Goal: Transaction & Acquisition: Purchase product/service

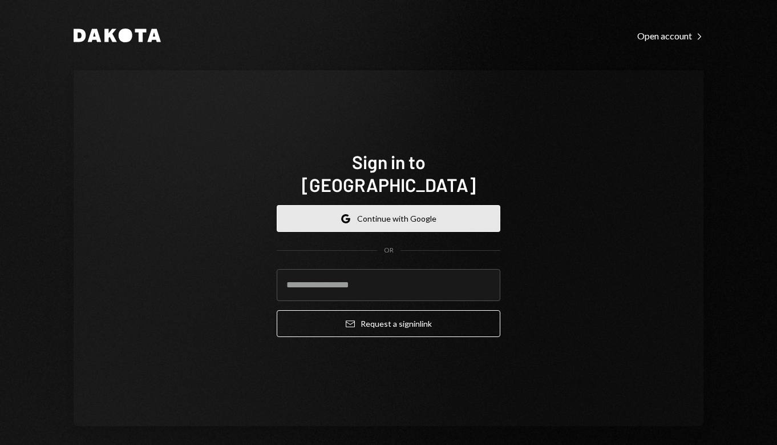
click at [405, 205] on button "Google Continue with Google" at bounding box center [389, 218] width 224 height 27
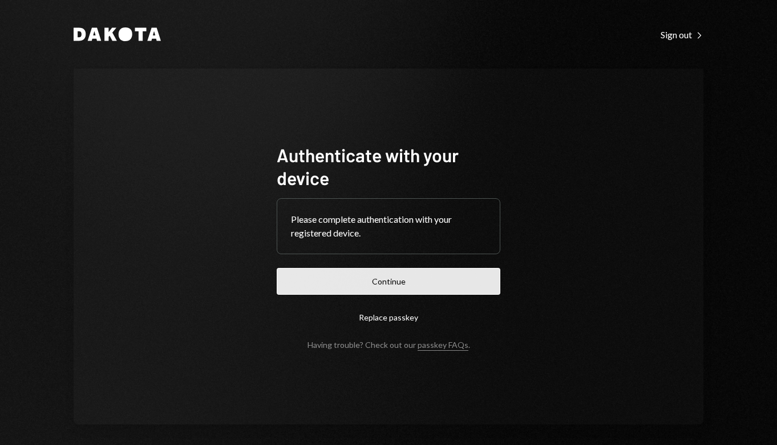
click at [370, 285] on button "Continue" at bounding box center [389, 281] width 224 height 27
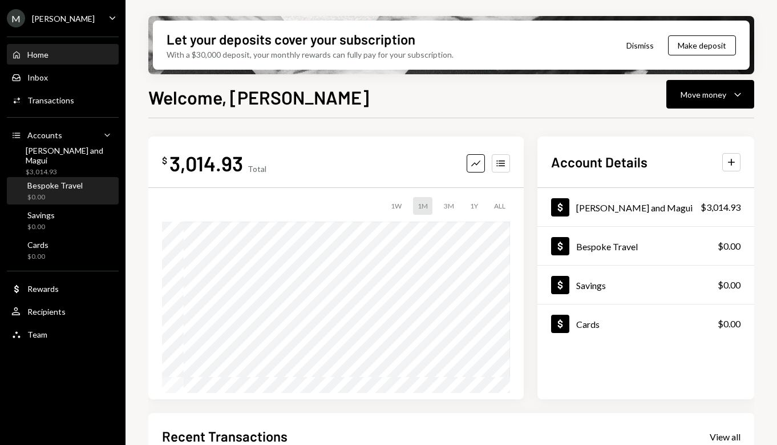
click at [49, 193] on div "$0.00" at bounding box center [54, 197] width 55 height 10
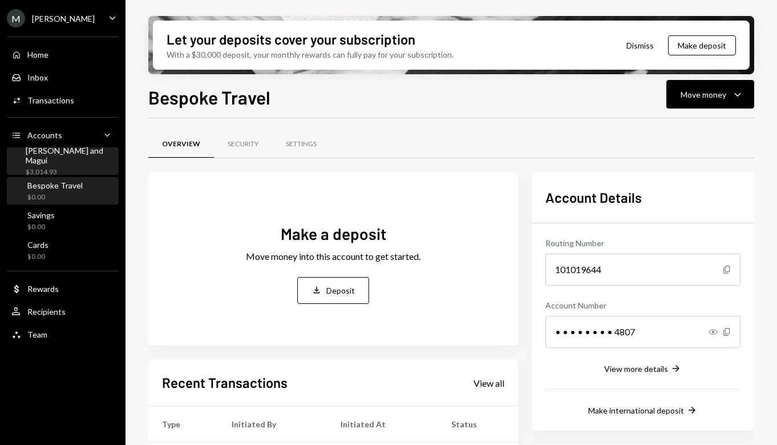
click at [53, 167] on div "$3,014.93" at bounding box center [70, 172] width 88 height 10
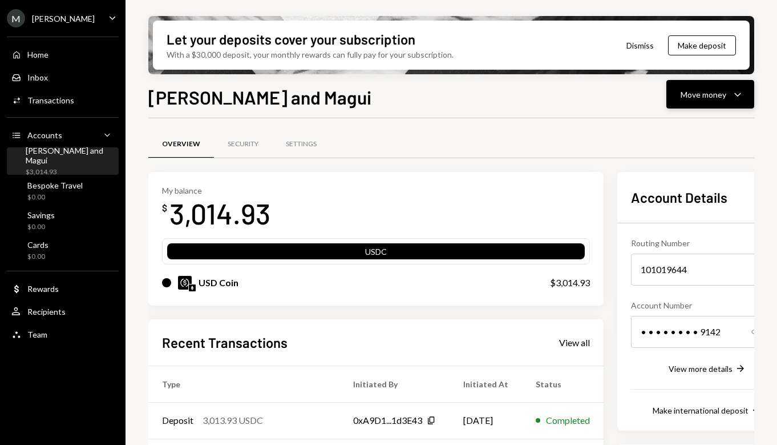
click at [687, 96] on div "Move money" at bounding box center [704, 94] width 46 height 12
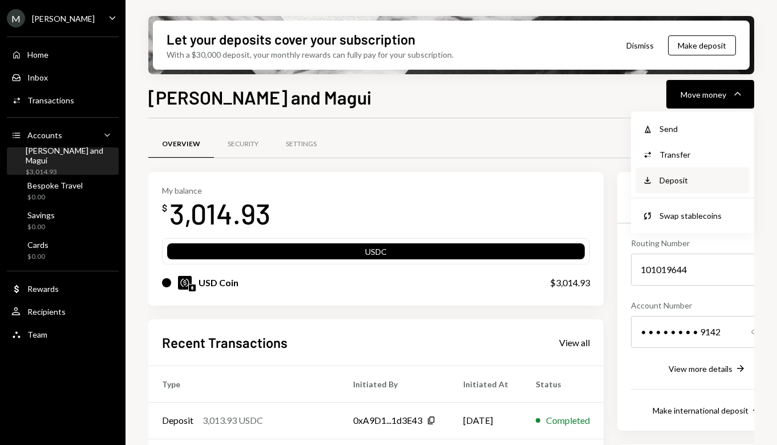
click at [683, 180] on div "Deposit" at bounding box center [701, 180] width 83 height 12
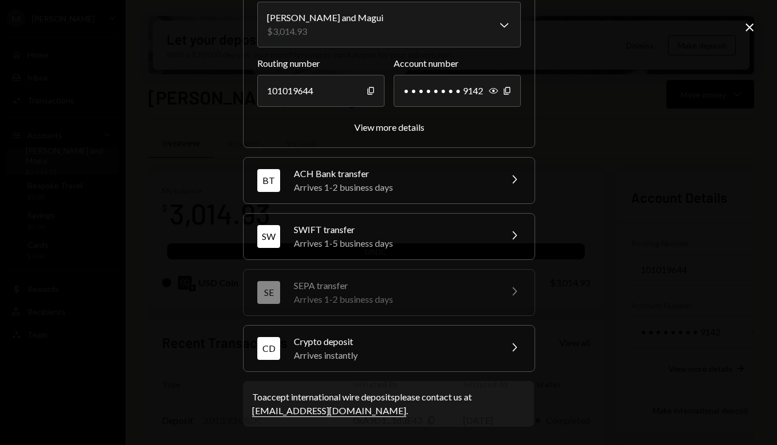
scroll to position [111, 0]
click at [413, 358] on div "Arrives instantly" at bounding box center [394, 356] width 200 height 14
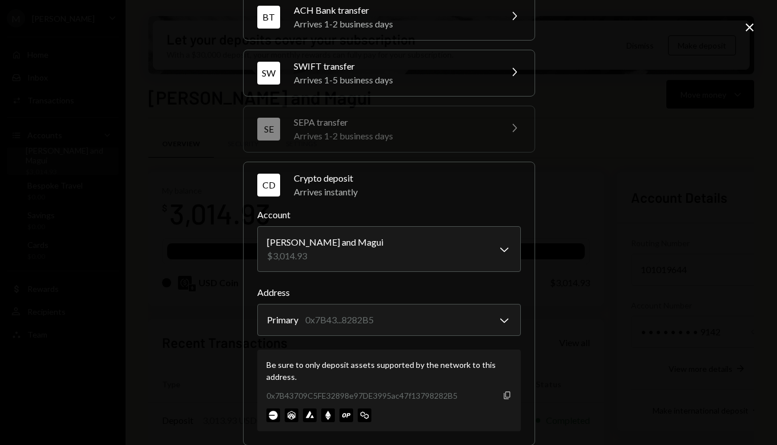
click at [508, 395] on icon "Copy" at bounding box center [507, 394] width 9 height 9
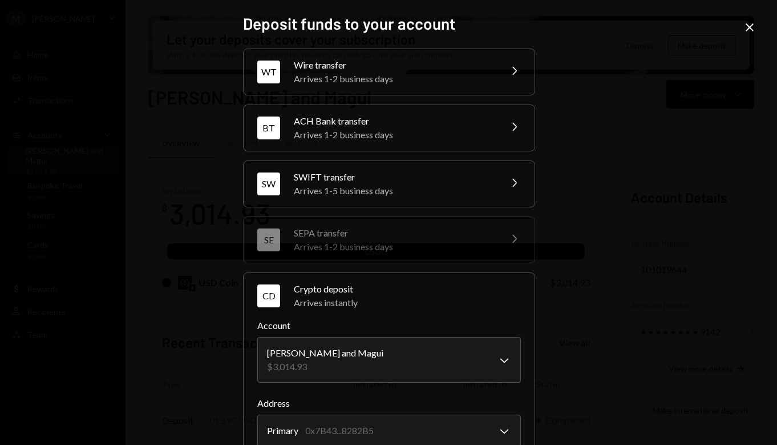
click at [483, 75] on div "Arrives 1-2 business days" at bounding box center [394, 79] width 200 height 14
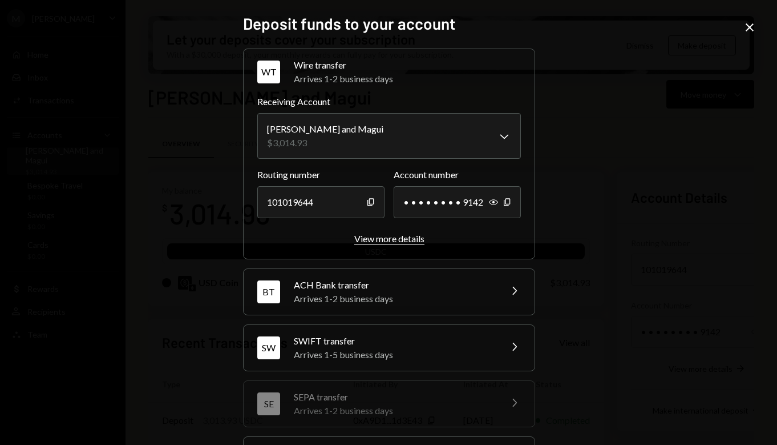
click at [392, 237] on div "View more details" at bounding box center [389, 238] width 70 height 11
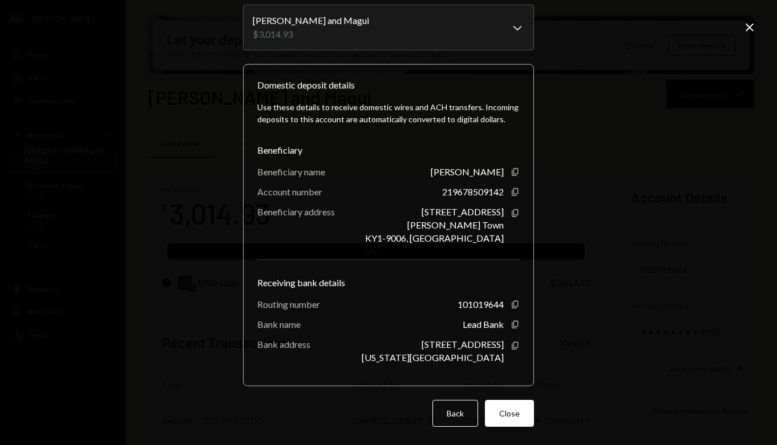
scroll to position [62, 0]
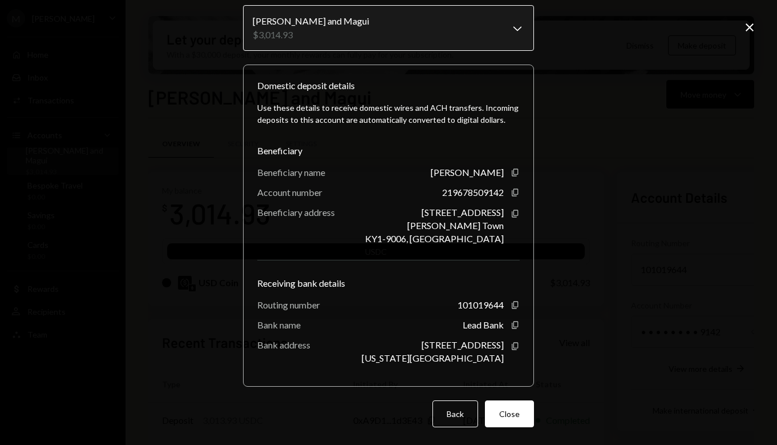
click at [518, 28] on body "M [PERSON_NAME] Caret Down Home Home Inbox Inbox Activities Transactions Accoun…" at bounding box center [388, 222] width 777 height 445
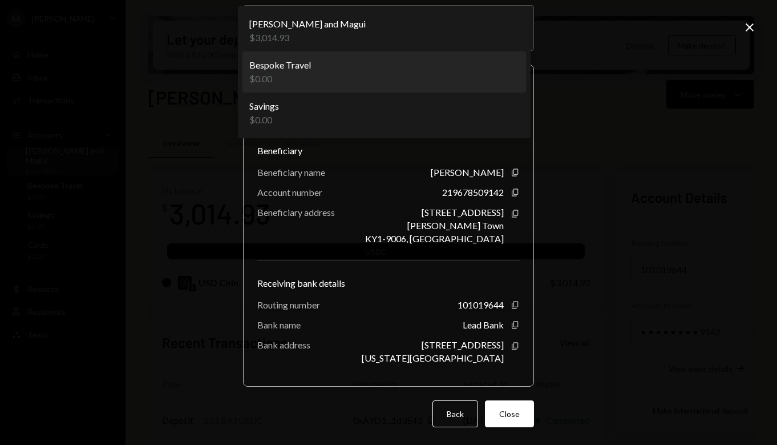
select select "**********"
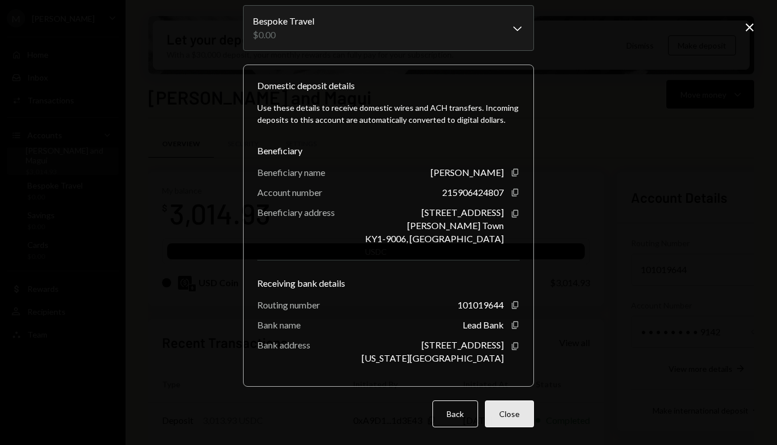
click at [510, 409] on button "Close" at bounding box center [509, 413] width 49 height 27
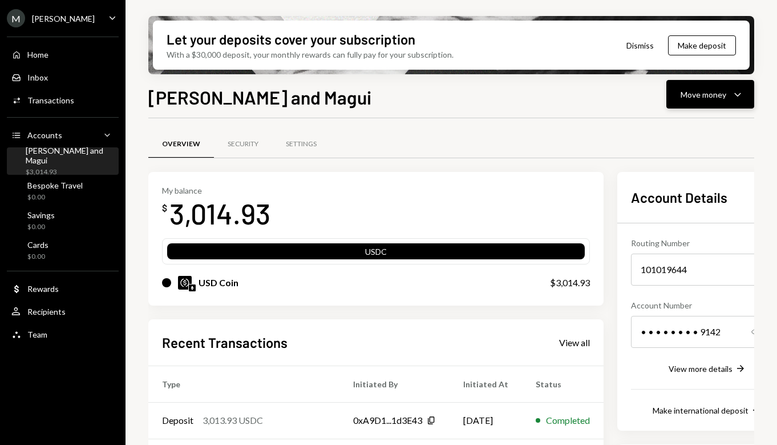
click at [707, 94] on div "Move money" at bounding box center [704, 94] width 46 height 12
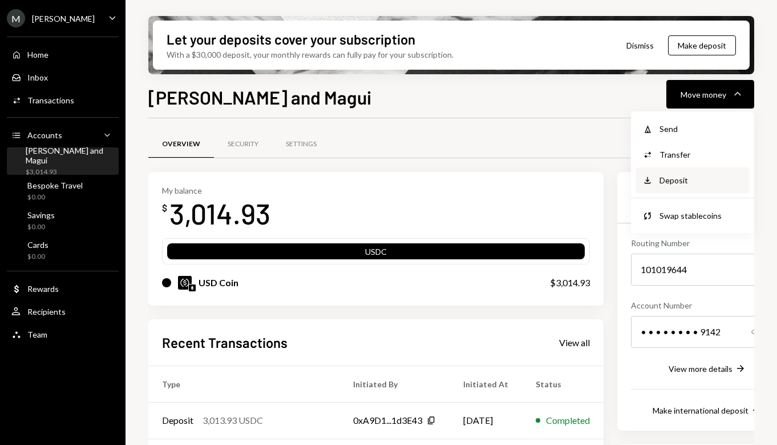
click at [693, 184] on div "Deposit" at bounding box center [701, 180] width 83 height 12
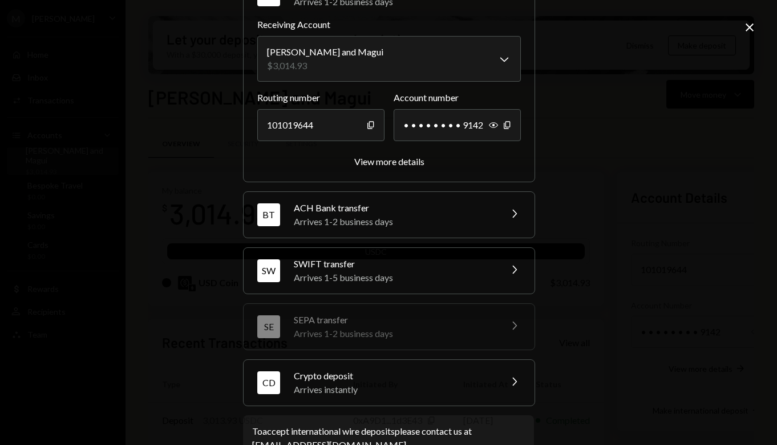
scroll to position [65, 0]
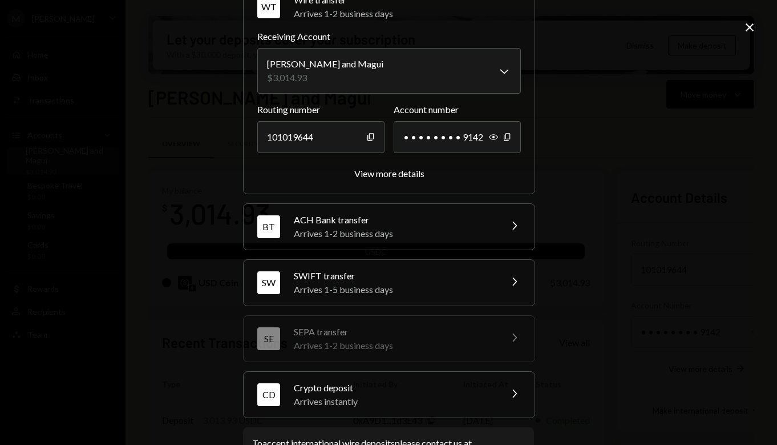
click at [377, 234] on div "Arrives 1-2 business days" at bounding box center [394, 234] width 200 height 14
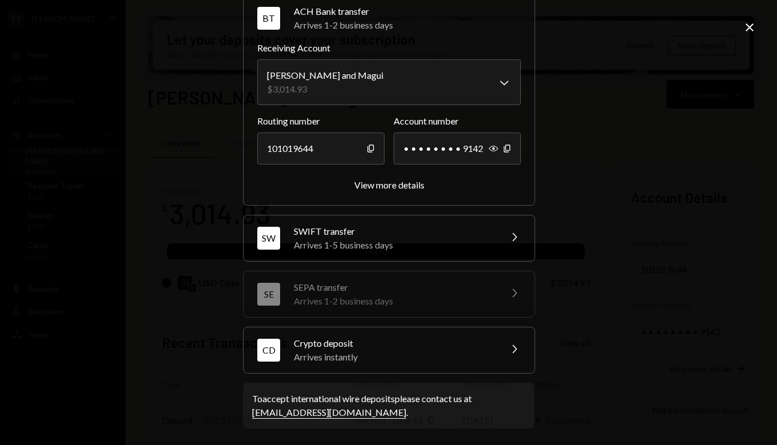
scroll to position [111, 0]
click at [491, 239] on div "[PERSON_NAME] transfer Arrives 1-5 business days Chevron Right" at bounding box center [389, 237] width 291 height 46
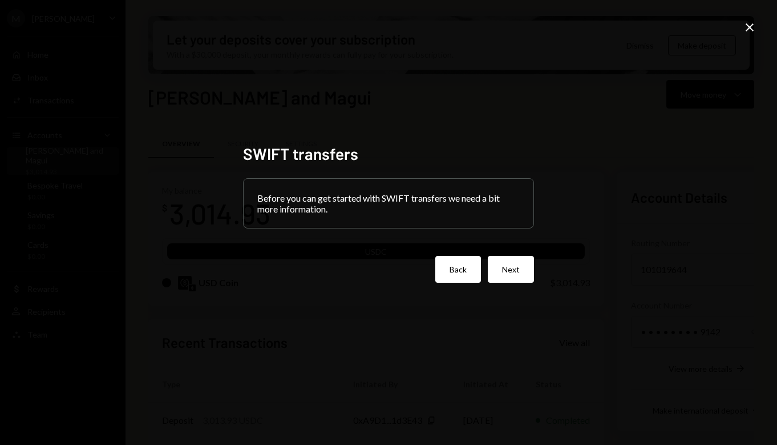
click at [474, 271] on button "Back" at bounding box center [458, 269] width 46 height 27
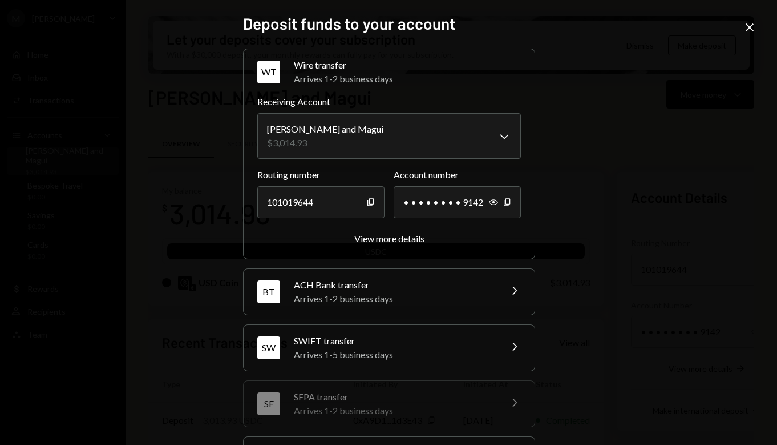
click at [752, 26] on icon at bounding box center [750, 27] width 8 height 8
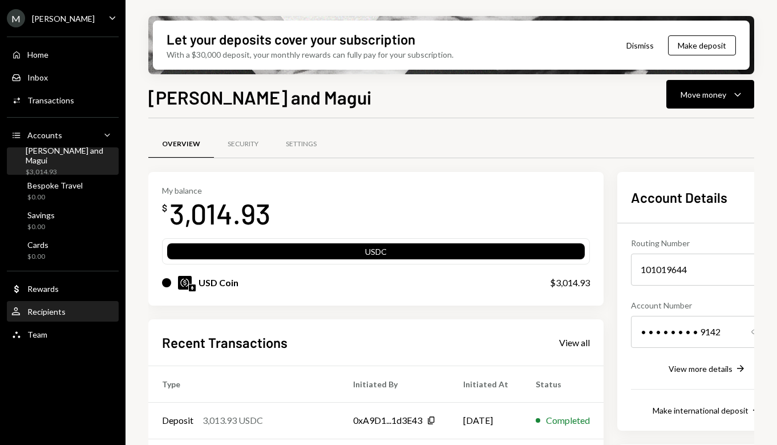
click at [51, 308] on div "Recipients" at bounding box center [46, 311] width 38 height 10
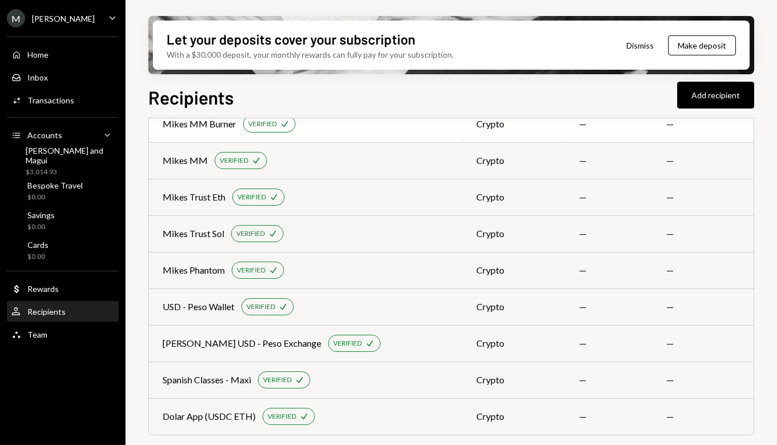
scroll to position [177, 0]
click at [235, 419] on div "Dolar App (USDC ETH)" at bounding box center [209, 416] width 93 height 14
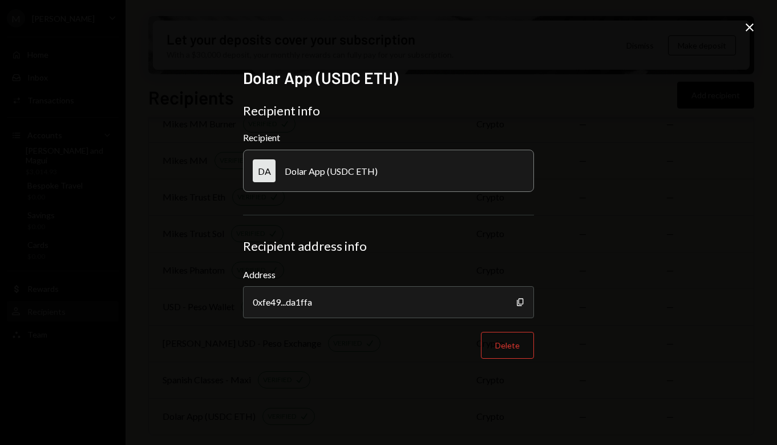
click at [752, 32] on icon "Close" at bounding box center [750, 28] width 14 height 14
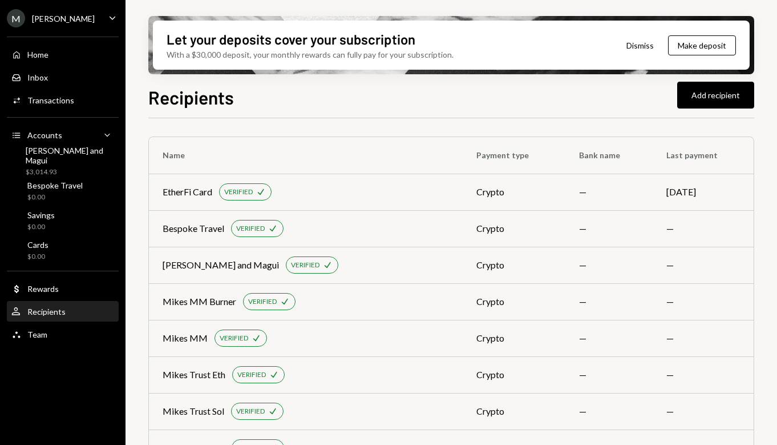
scroll to position [0, 0]
click at [53, 156] on div "[PERSON_NAME] and Magui" at bounding box center [70, 155] width 88 height 19
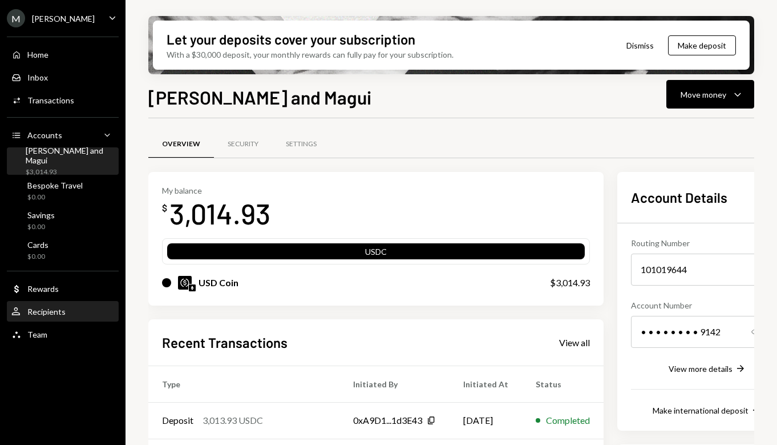
click at [68, 308] on div "User Recipients" at bounding box center [62, 311] width 103 height 10
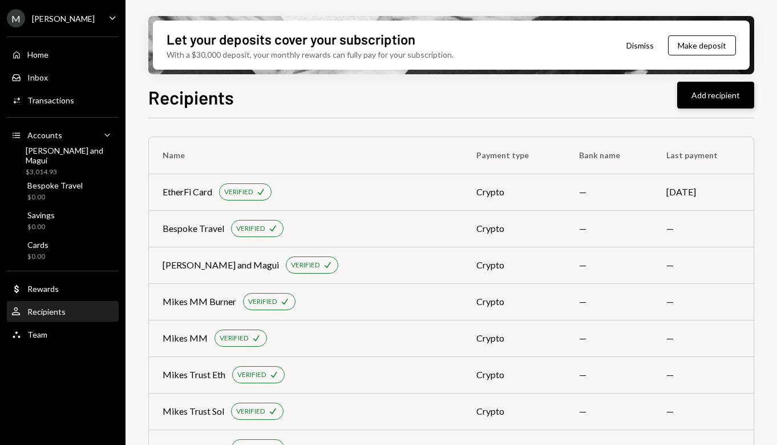
click at [687, 92] on button "Add recipient" at bounding box center [715, 95] width 77 height 27
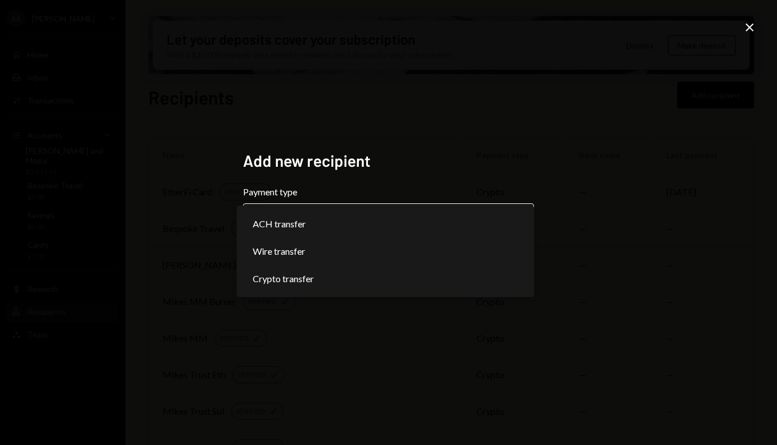
click at [388, 217] on body "M [PERSON_NAME] Caret Down Home Home Inbox Inbox Activities Transactions Accoun…" at bounding box center [388, 222] width 777 height 445
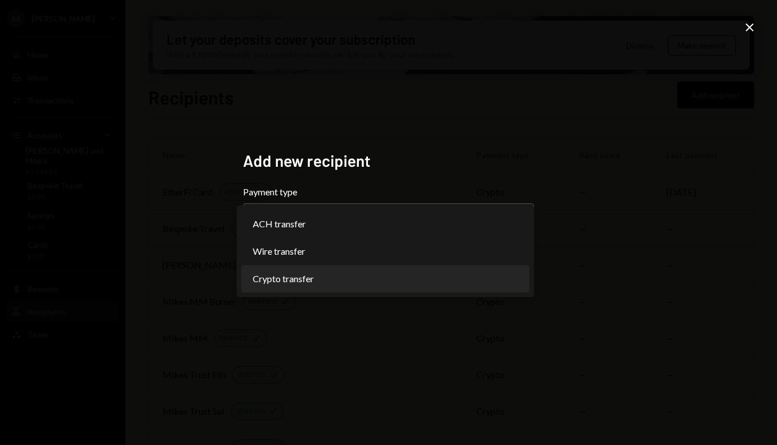
select select "******"
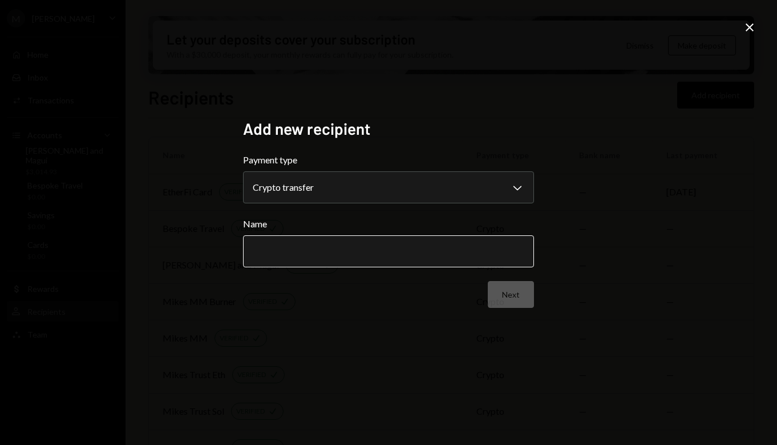
click at [336, 250] on input "Name" at bounding box center [388, 251] width 291 height 32
type input "****"
click at [502, 293] on button "Next" at bounding box center [511, 294] width 46 height 27
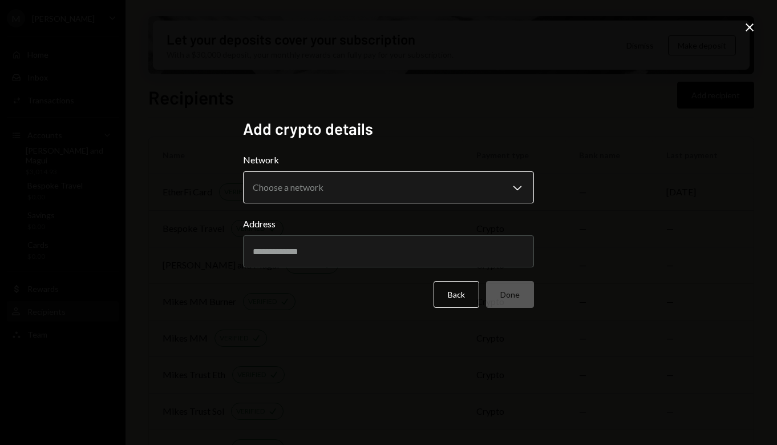
click at [289, 199] on body "M [PERSON_NAME] Caret Down Home Home Inbox Inbox Activities Transactions Accoun…" at bounding box center [388, 222] width 777 height 445
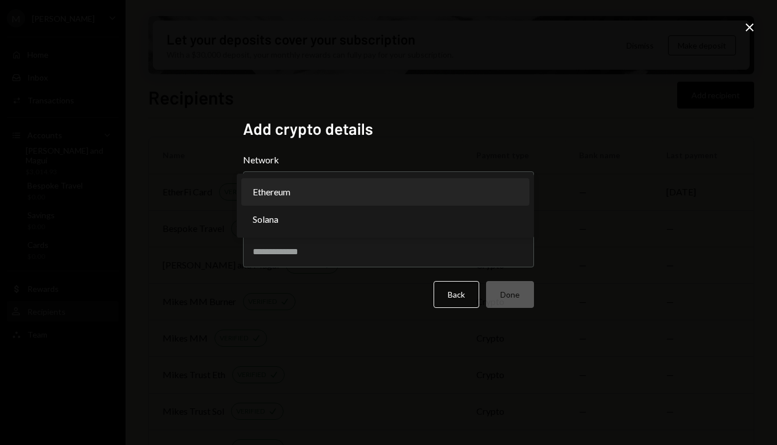
select select "**********"
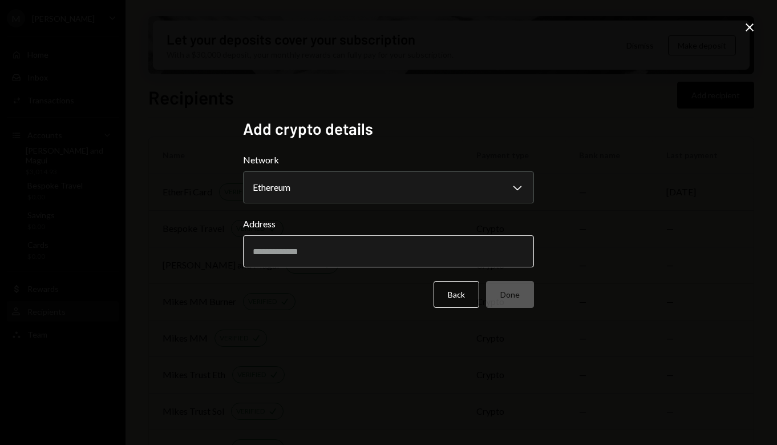
click at [304, 249] on input "Address" at bounding box center [388, 251] width 291 height 32
paste input "**********"
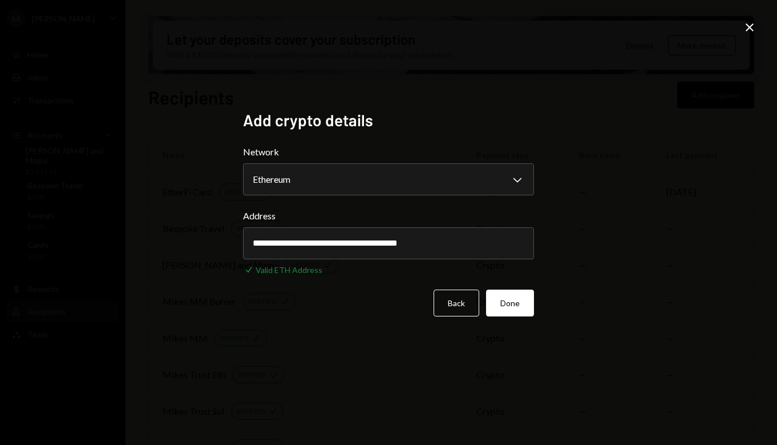
type input "**********"
click at [752, 31] on icon "Close" at bounding box center [750, 28] width 14 height 14
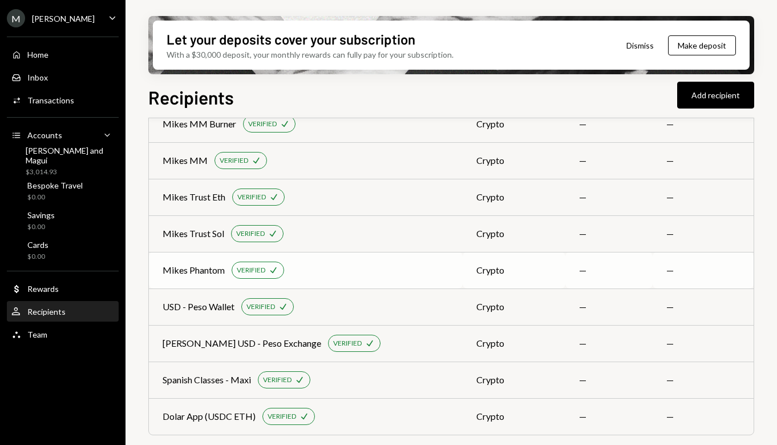
scroll to position [177, 0]
click at [53, 161] on div "[PERSON_NAME] and Magui $3,014.93" at bounding box center [70, 161] width 88 height 31
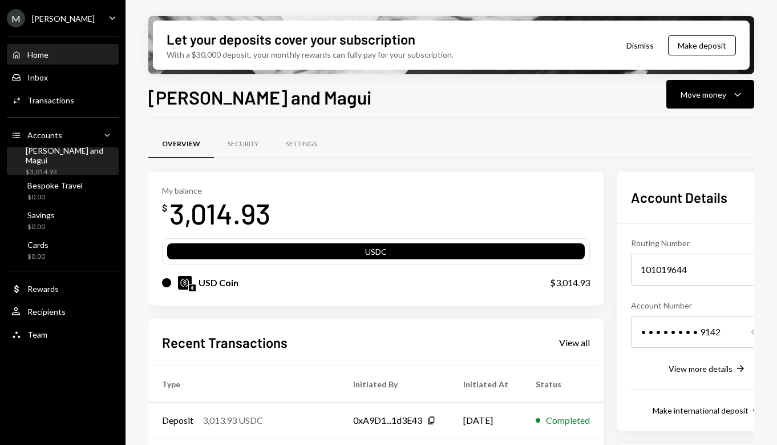
click at [48, 56] on div "Home" at bounding box center [37, 55] width 21 height 10
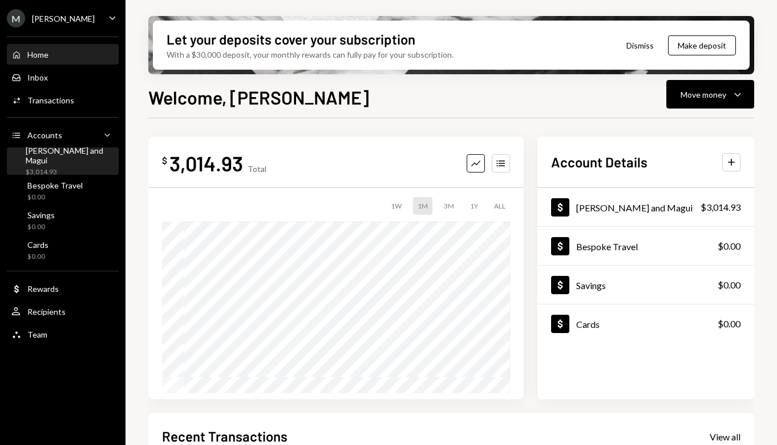
click at [50, 167] on div "$3,014.93" at bounding box center [70, 172] width 88 height 10
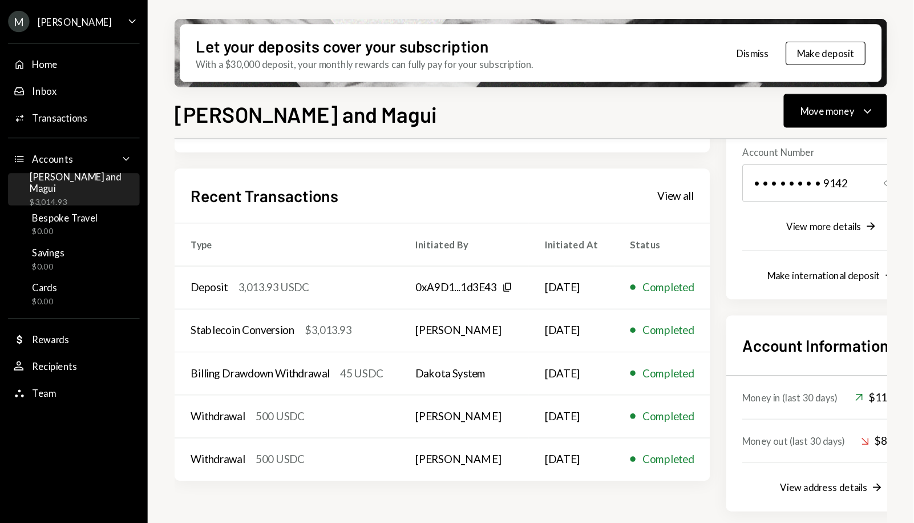
scroll to position [176, 0]
click at [685, 98] on div "Move money" at bounding box center [704, 94] width 46 height 12
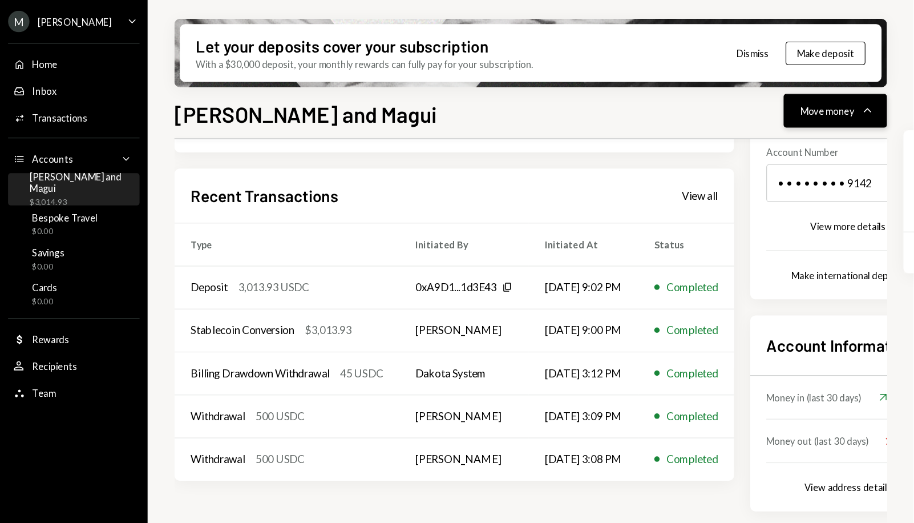
scroll to position [96, 0]
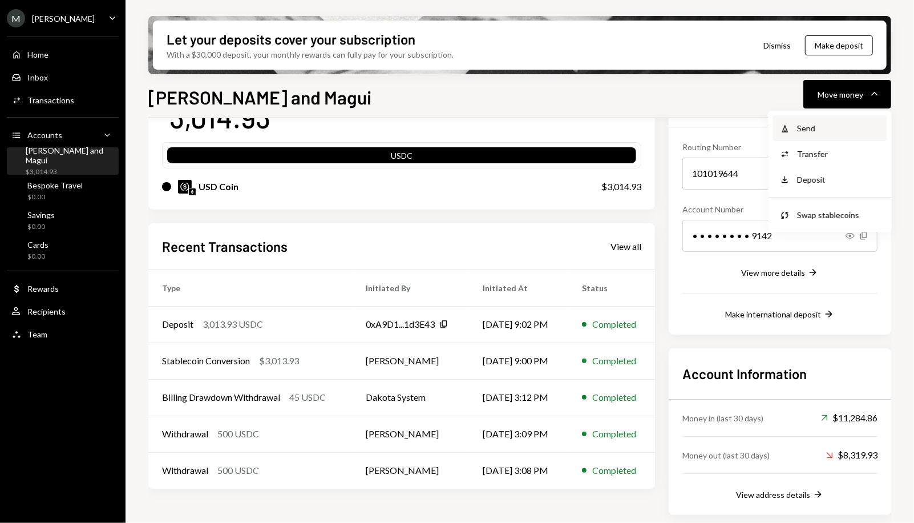
click at [777, 126] on div "Send" at bounding box center [838, 128] width 83 height 12
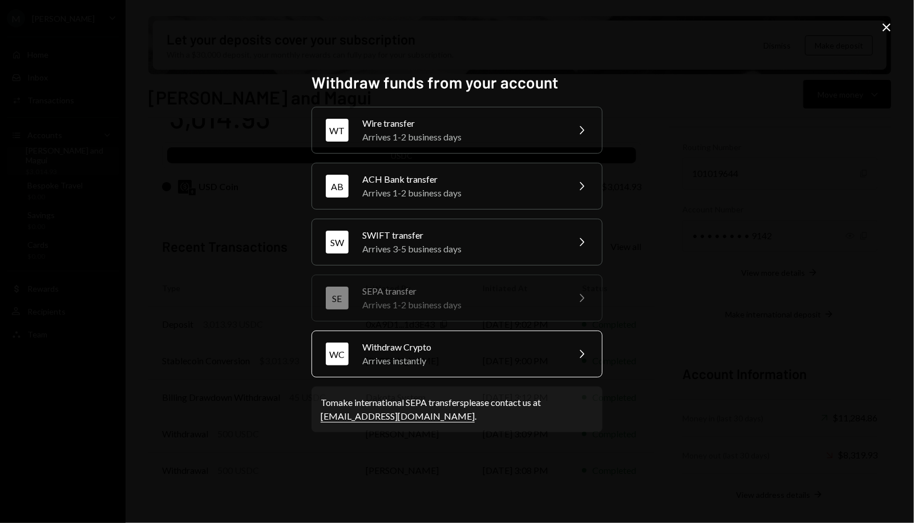
click at [451, 349] on div "Withdraw Crypto" at bounding box center [461, 347] width 199 height 14
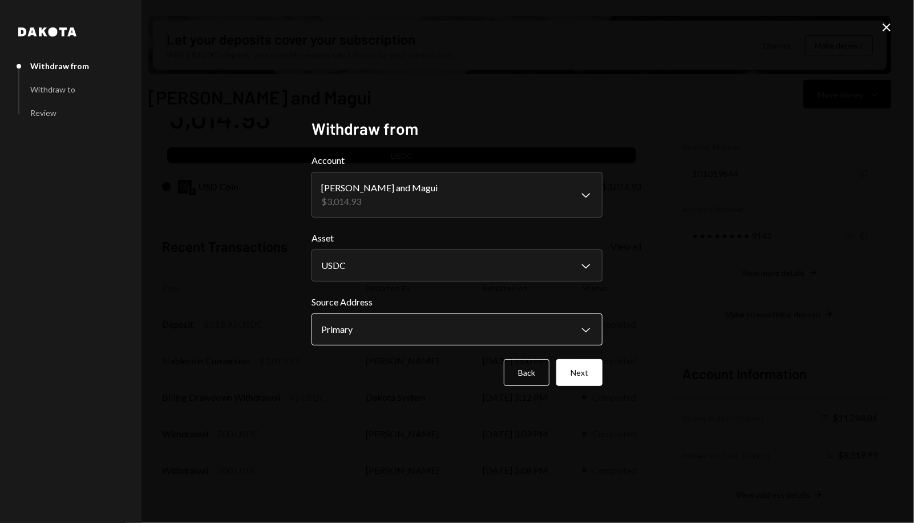
click at [398, 334] on body "M Michael Preston Caret Down Home Home Inbox Inbox Activities Transactions Acco…" at bounding box center [457, 261] width 914 height 523
click at [576, 380] on button "Next" at bounding box center [579, 372] width 46 height 27
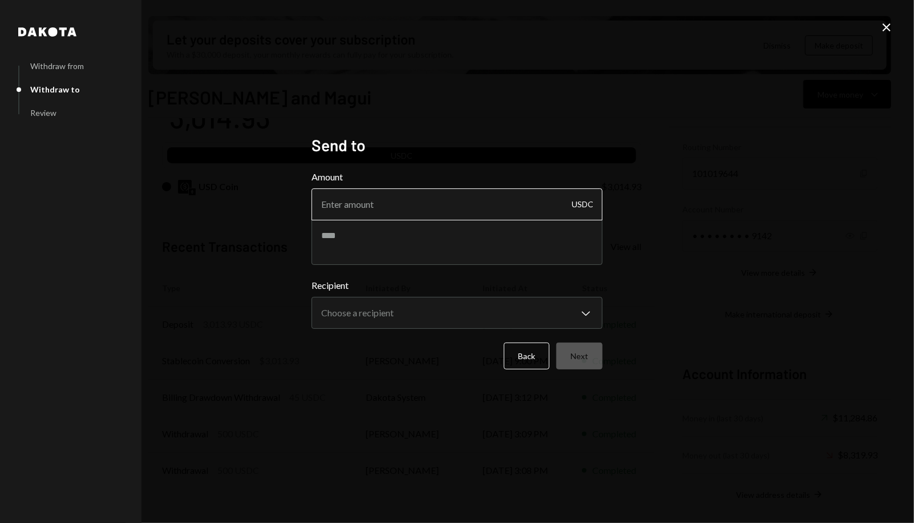
click at [372, 203] on input "Amount" at bounding box center [457, 204] width 291 height 32
type input "10"
click at [380, 253] on textarea at bounding box center [457, 242] width 291 height 46
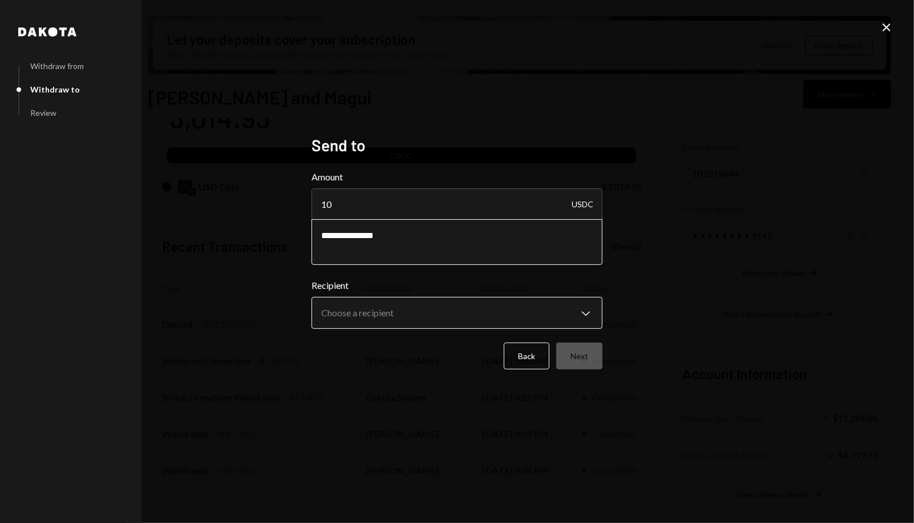
type textarea "**********"
click at [385, 312] on body "M Michael Preston Caret Down Home Home Inbox Inbox Activities Transactions Acco…" at bounding box center [457, 261] width 914 height 523
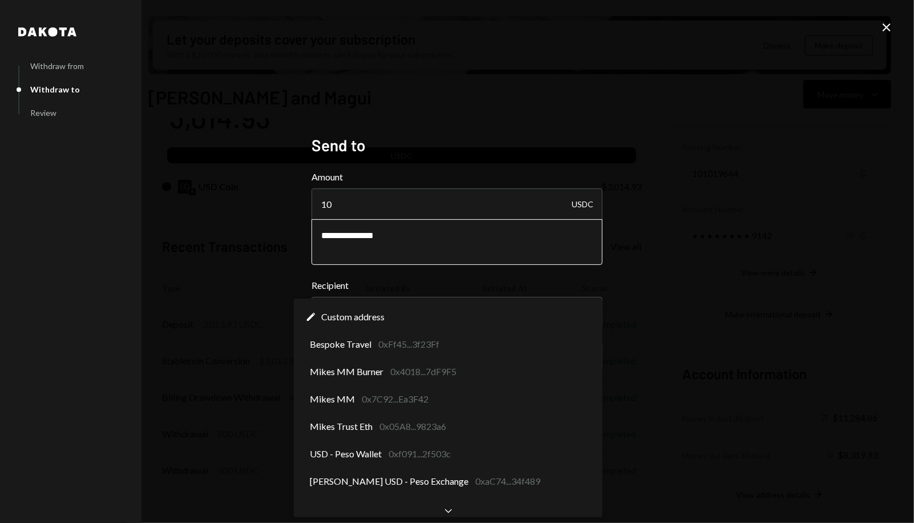
scroll to position [0, 0]
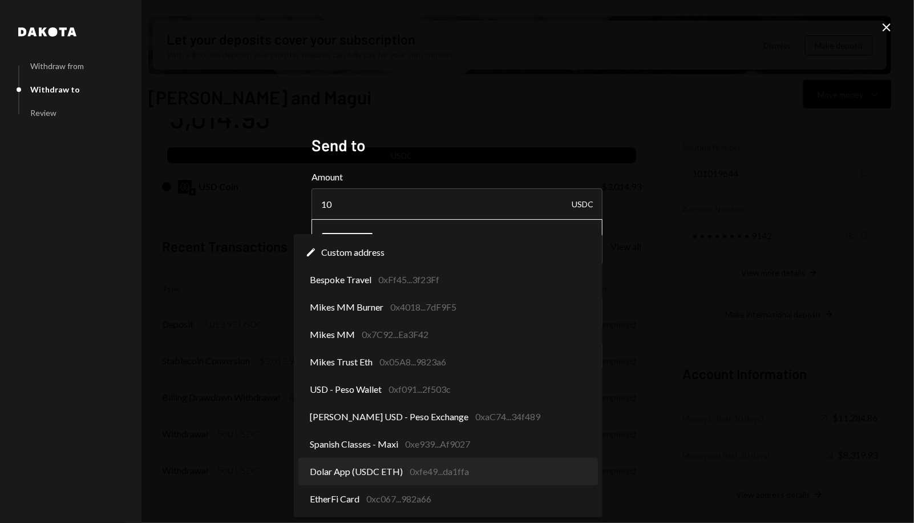
select select "**********"
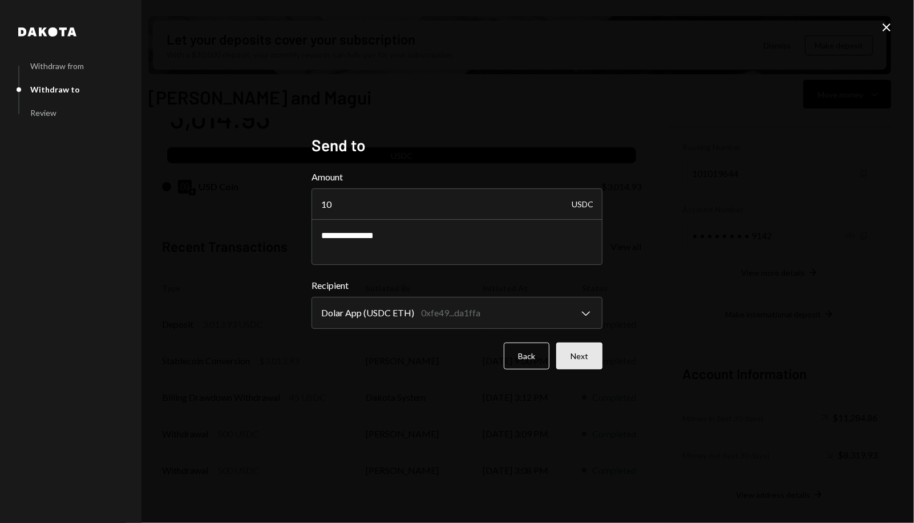
click at [586, 357] on button "Next" at bounding box center [579, 355] width 46 height 27
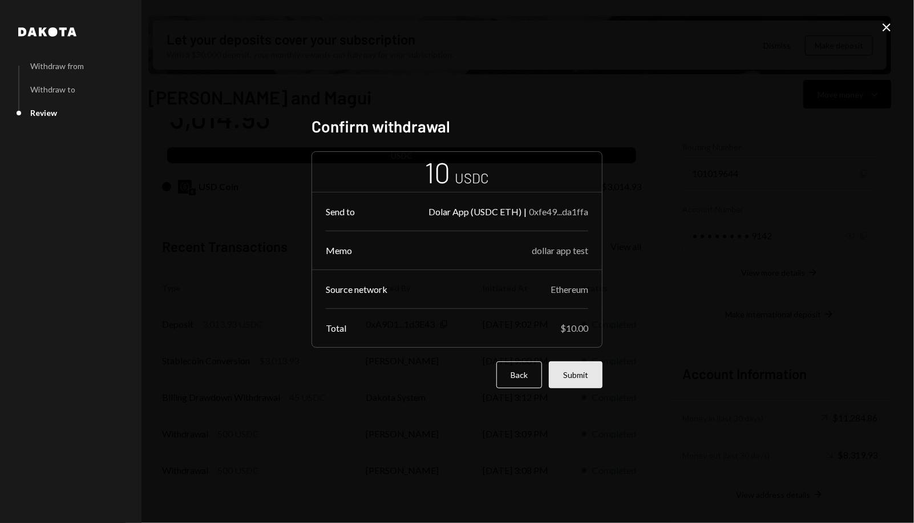
click at [580, 372] on button "Submit" at bounding box center [576, 374] width 54 height 27
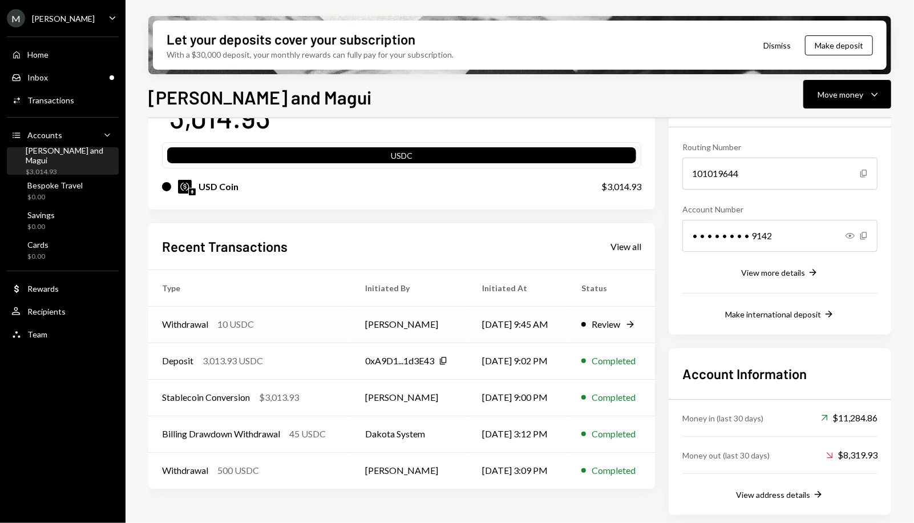
click at [604, 324] on div "Review" at bounding box center [606, 324] width 29 height 14
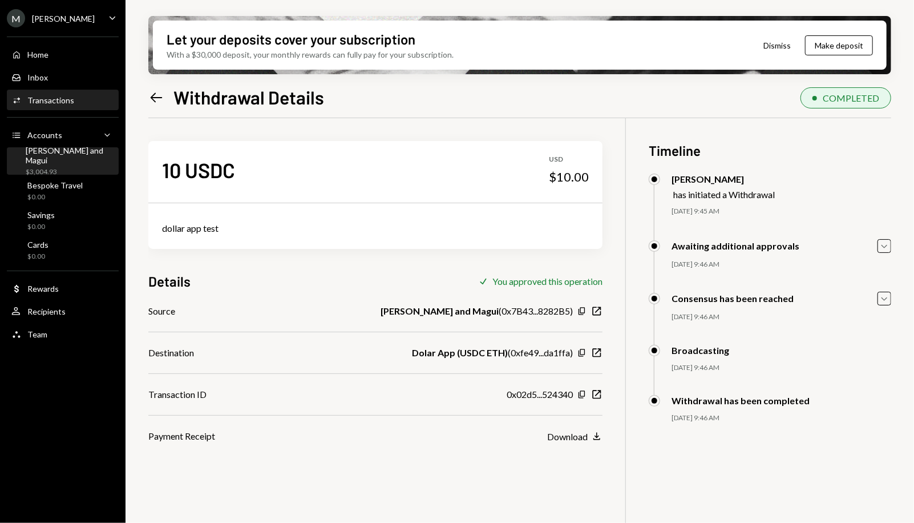
click at [61, 167] on div "$3,004.93" at bounding box center [70, 172] width 88 height 10
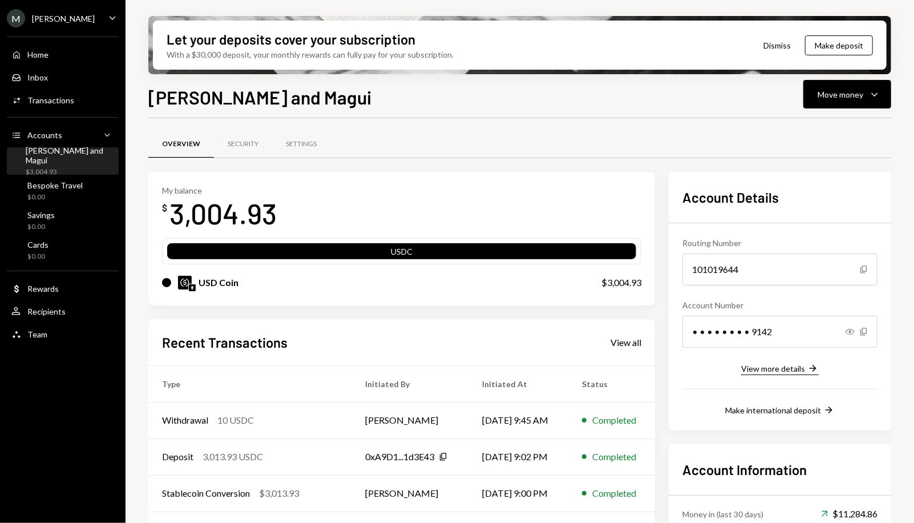
click at [759, 364] on div "View more details" at bounding box center [773, 369] width 64 height 10
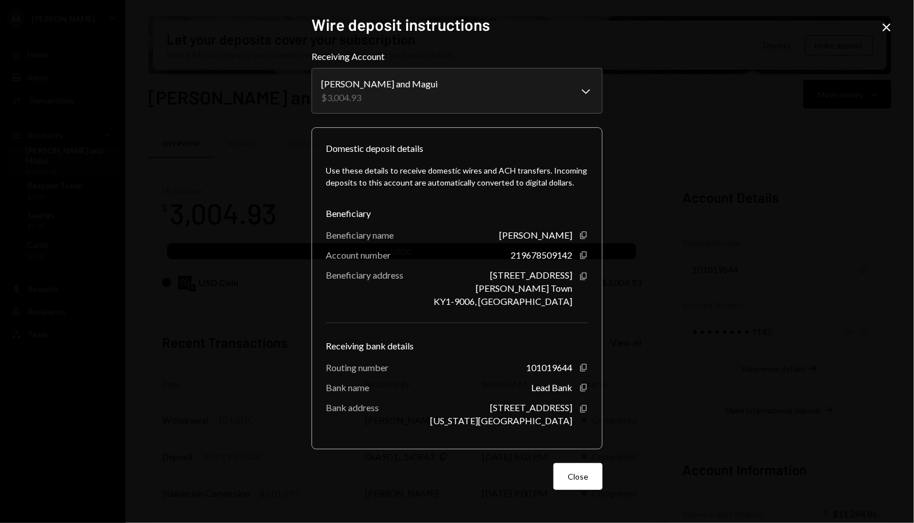
click at [777, 22] on icon "Close" at bounding box center [887, 28] width 14 height 14
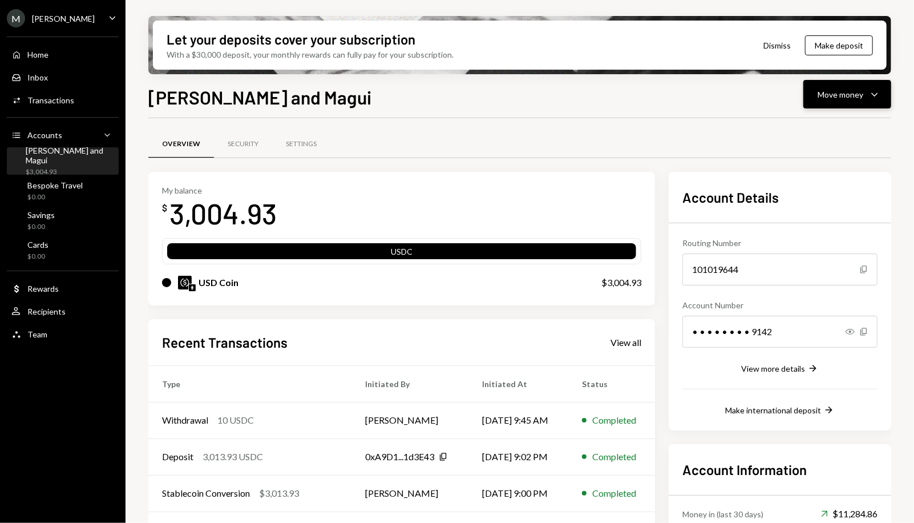
click at [777, 97] on div "Move money" at bounding box center [841, 94] width 46 height 12
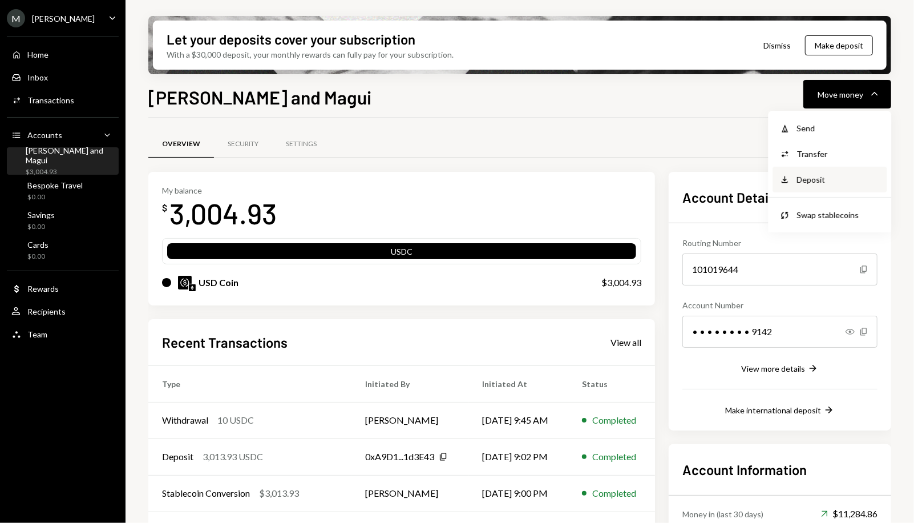
click at [777, 182] on div "Deposit" at bounding box center [838, 179] width 83 height 12
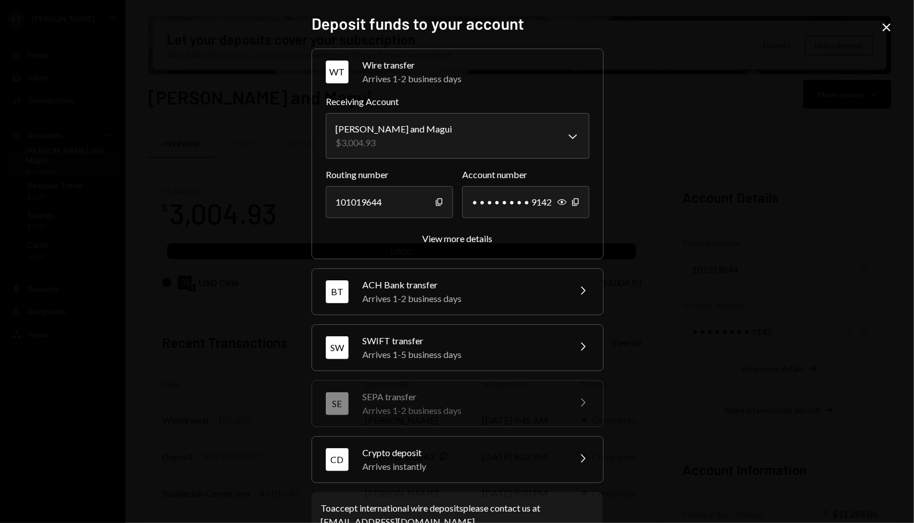
click at [576, 444] on icon "Chevron Right" at bounding box center [583, 458] width 14 height 14
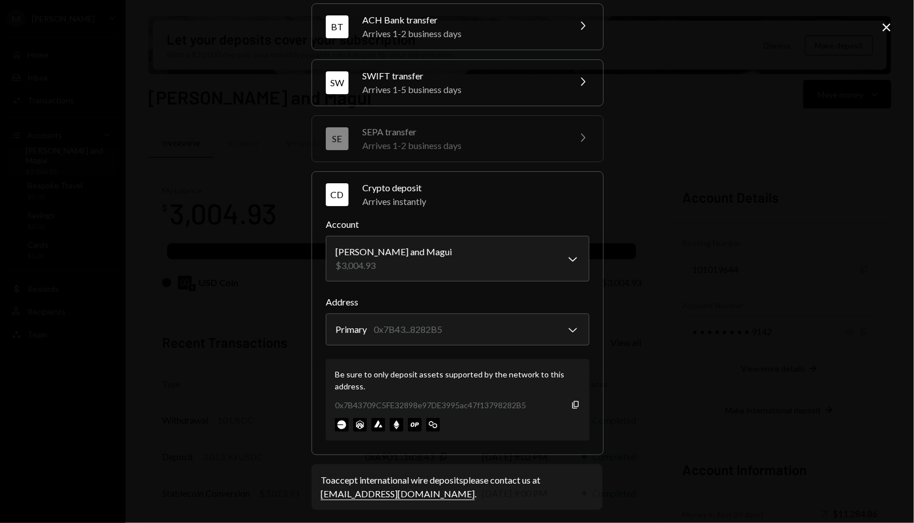
scroll to position [100, 0]
click at [564, 330] on body "M Michael Preston Caret Down Home Home Inbox Inbox Activities Transactions Acco…" at bounding box center [457, 261] width 914 height 523
click at [653, 333] on div "**********" at bounding box center [457, 261] width 914 height 523
click at [344, 401] on div "0x7B43709C5FE32898e97DE3995ac47f13798282B5" at bounding box center [430, 405] width 191 height 12
click at [479, 444] on div "**********" at bounding box center [458, 314] width 292 height 284
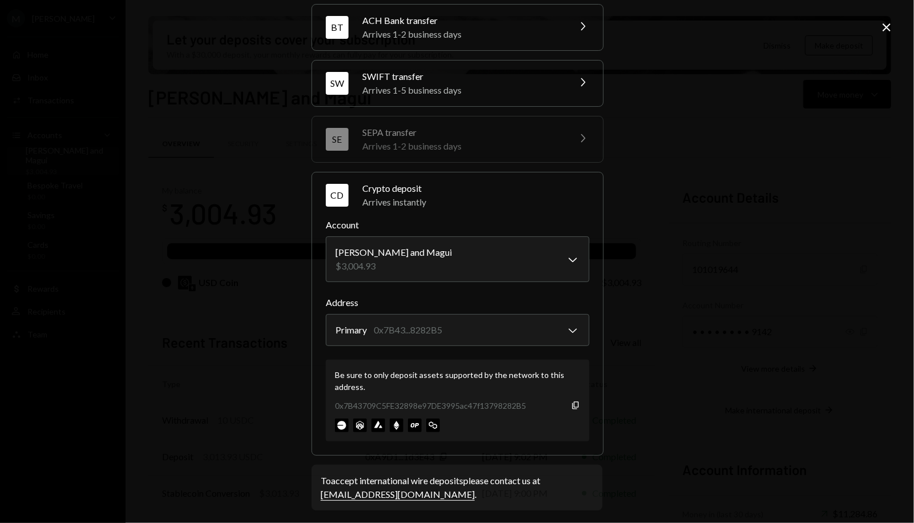
click at [777, 27] on icon "Close" at bounding box center [887, 28] width 14 height 14
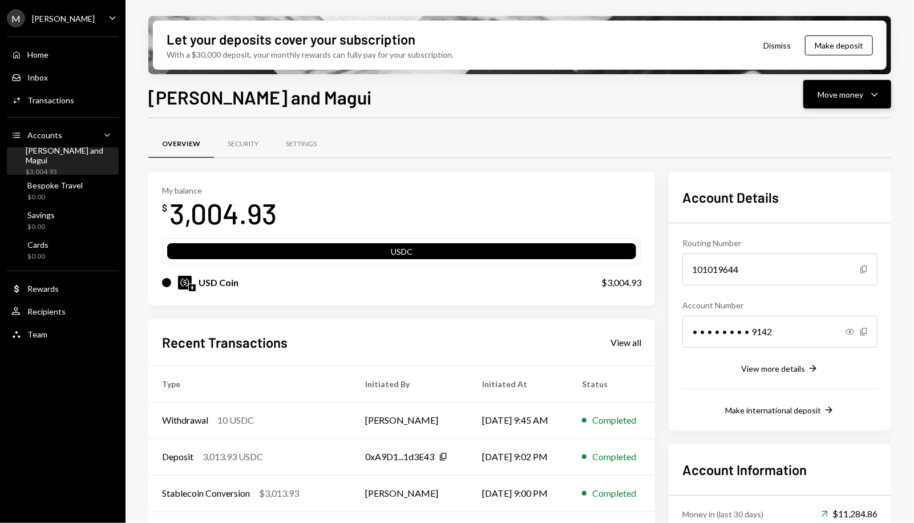
click at [777, 100] on div "Move money Caret Down" at bounding box center [847, 94] width 59 height 14
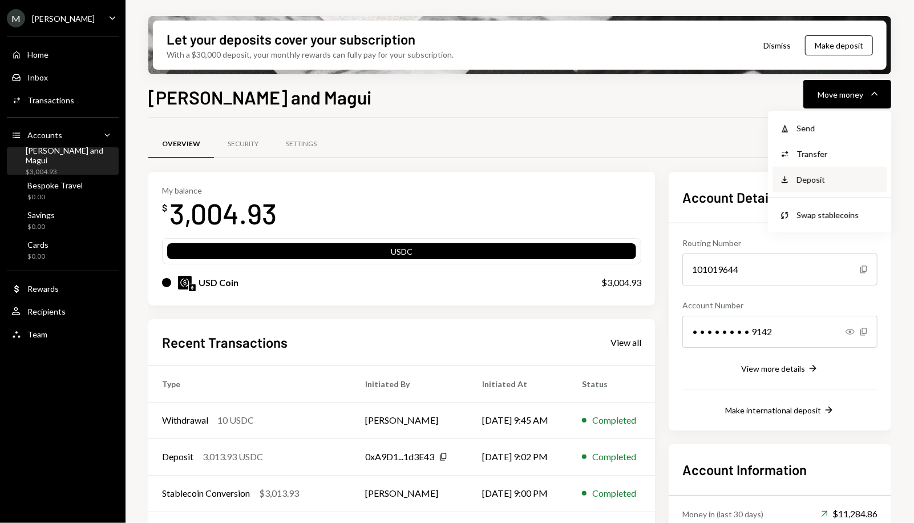
click at [777, 173] on div "Deposit" at bounding box center [838, 179] width 83 height 12
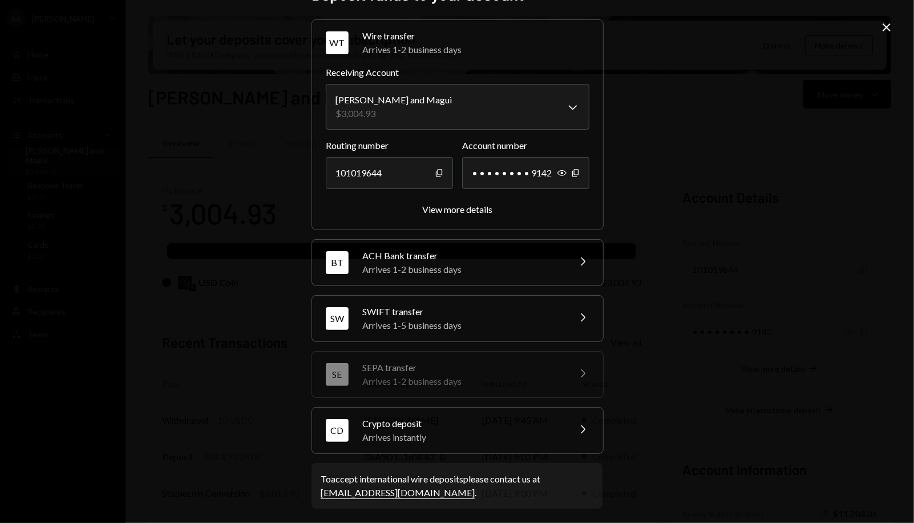
scroll to position [29, 0]
click at [494, 431] on div "Arrives instantly" at bounding box center [462, 438] width 200 height 14
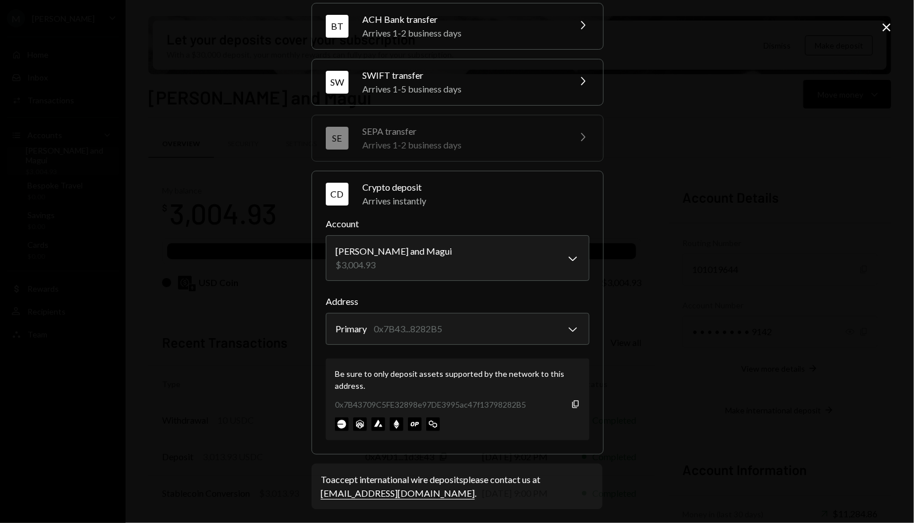
scroll to position [100, 0]
click at [777, 28] on icon at bounding box center [887, 27] width 8 height 8
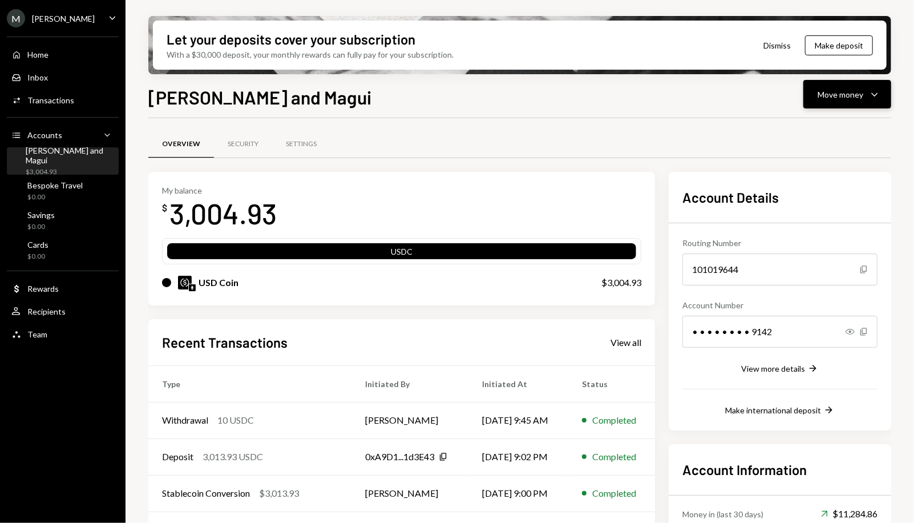
click at [777, 92] on div "Move money" at bounding box center [841, 94] width 46 height 12
click at [777, 130] on div "Send" at bounding box center [838, 128] width 83 height 12
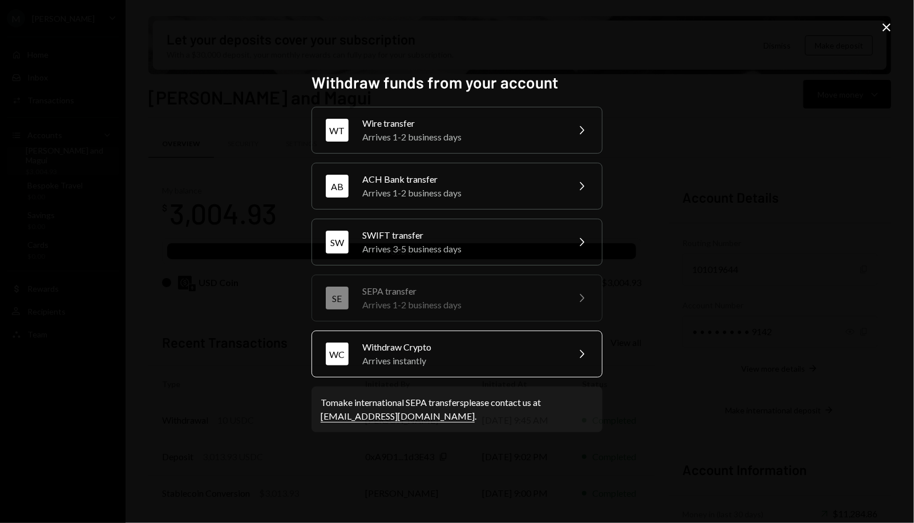
click at [429, 364] on div "Arrives instantly" at bounding box center [461, 361] width 199 height 14
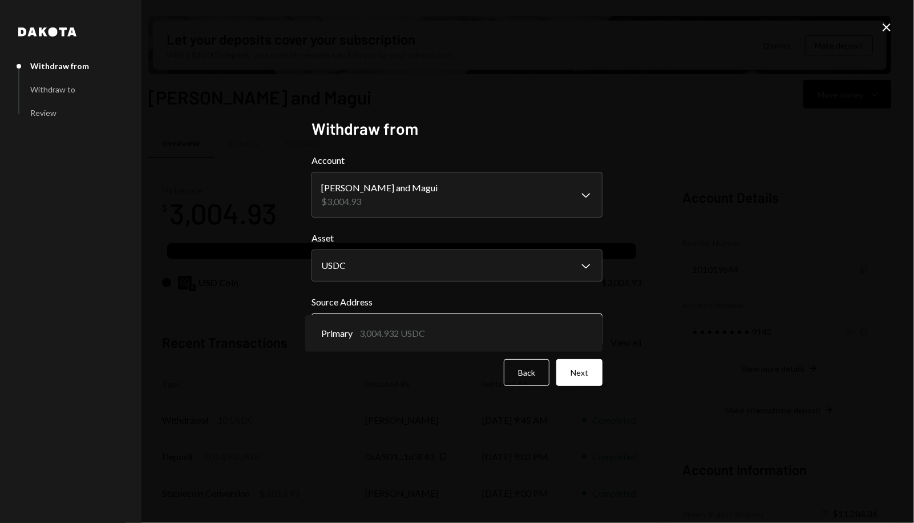
click at [398, 330] on body "M Michael Preston Caret Down Home Home Inbox Inbox Activities Transactions Acco…" at bounding box center [457, 261] width 914 height 523
click at [518, 199] on body "M Michael Preston Caret Down Home Home Inbox Inbox Activities Transactions Acco…" at bounding box center [457, 261] width 914 height 523
click at [588, 376] on button "Next" at bounding box center [579, 372] width 46 height 27
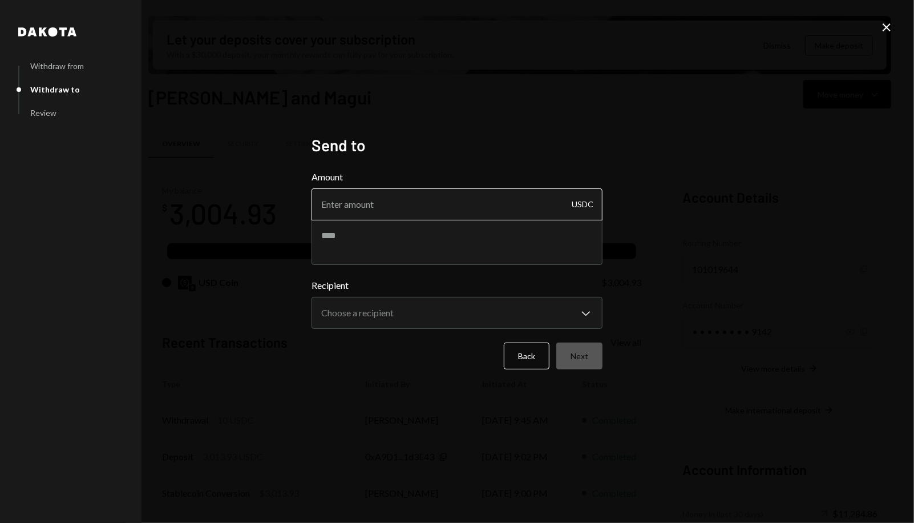
click at [412, 216] on input "Amount" at bounding box center [457, 204] width 291 height 32
type input "1000"
click at [337, 242] on textarea at bounding box center [457, 242] width 291 height 46
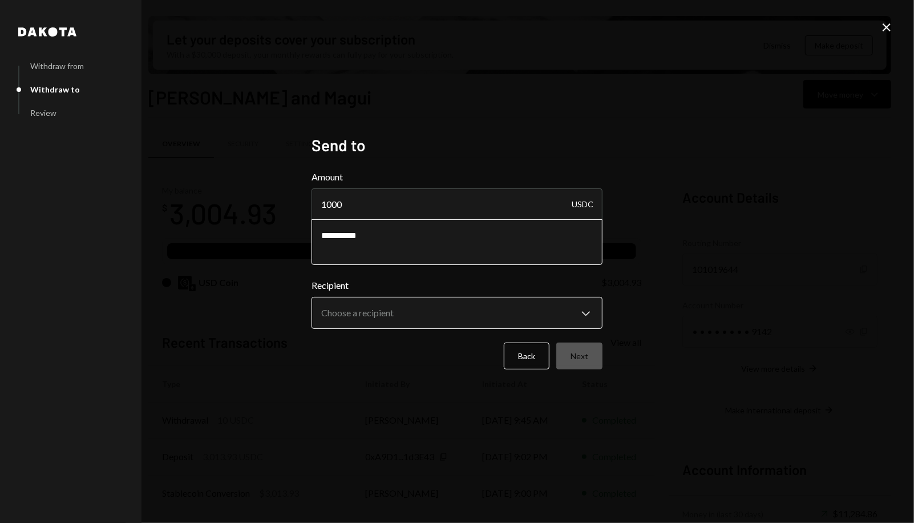
type textarea "**********"
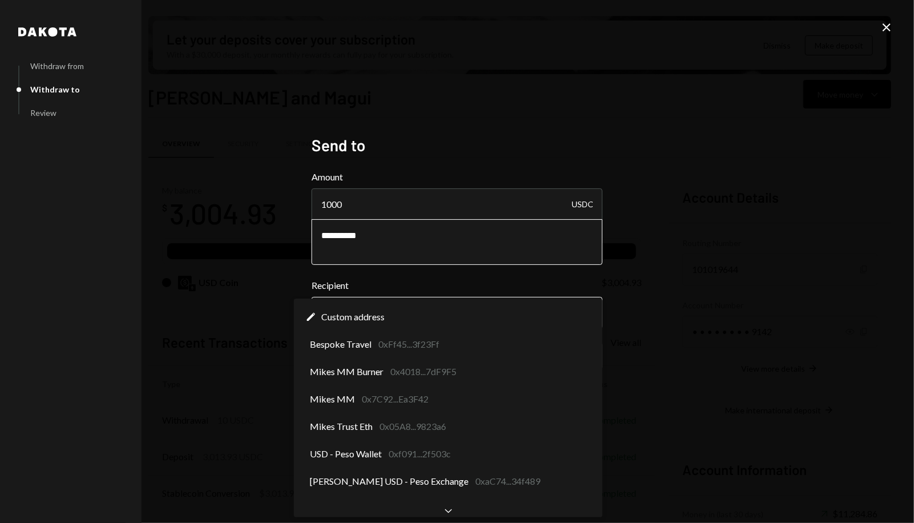
click at [347, 304] on body "M Michael Preston Caret Down Home Home Inbox Inbox Activities Transactions Acco…" at bounding box center [457, 261] width 914 height 523
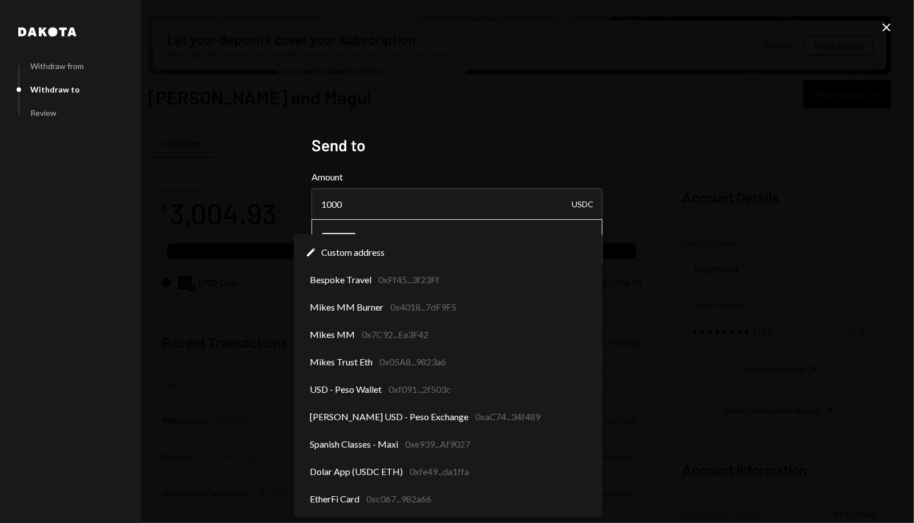
scroll to position [0, 0]
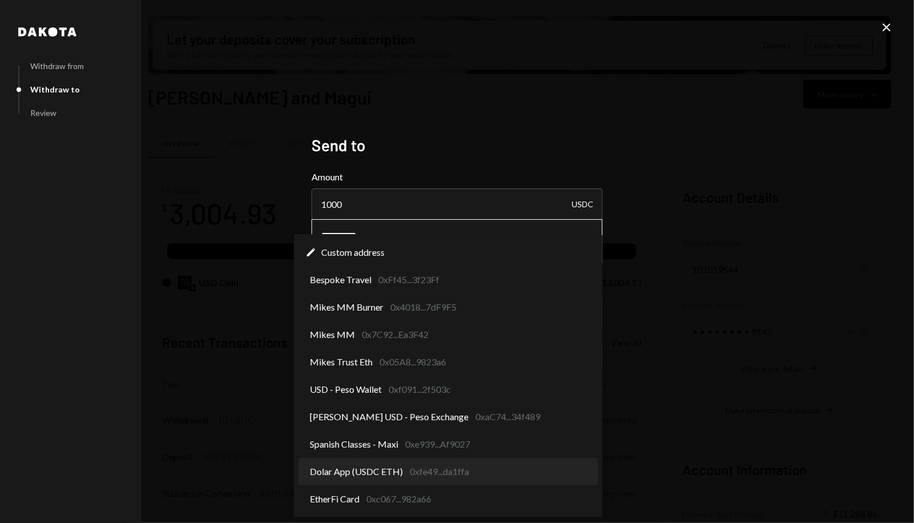
select select "**********"
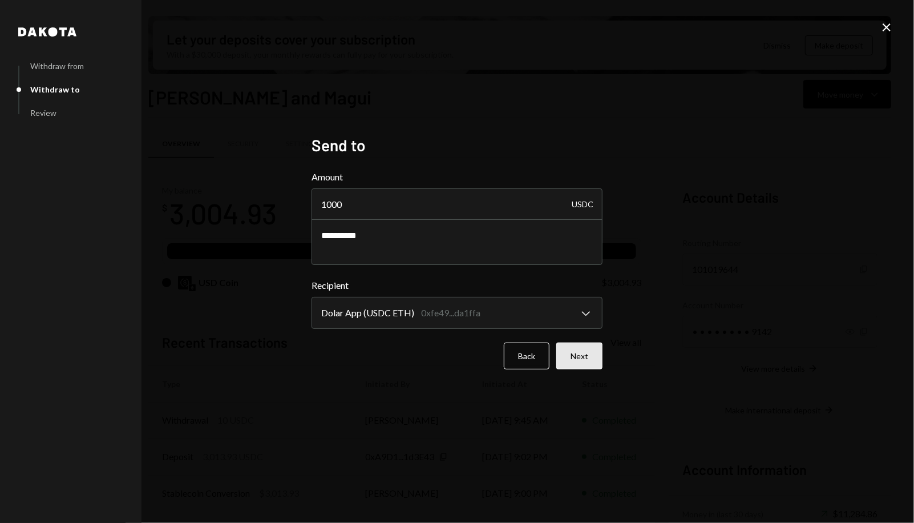
click at [580, 360] on button "Next" at bounding box center [579, 355] width 46 height 27
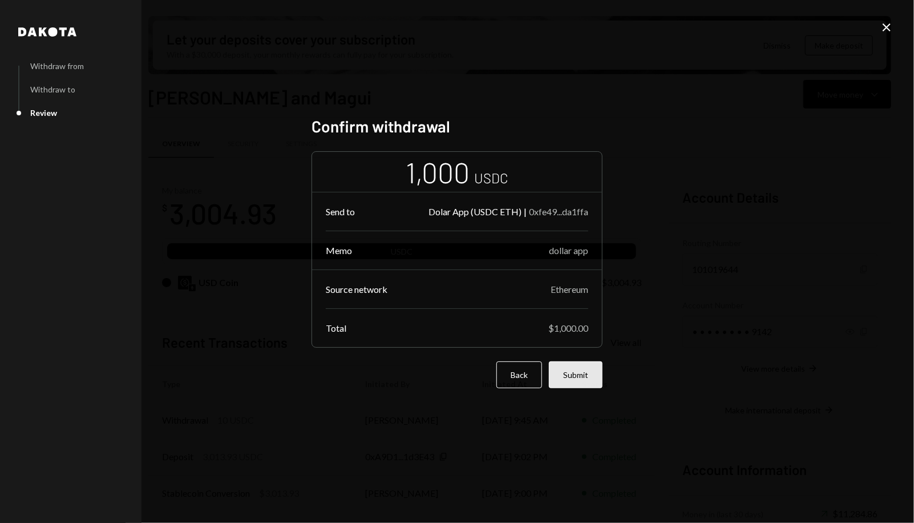
click at [579, 380] on button "Submit" at bounding box center [576, 374] width 54 height 27
